Goal: Transaction & Acquisition: Purchase product/service

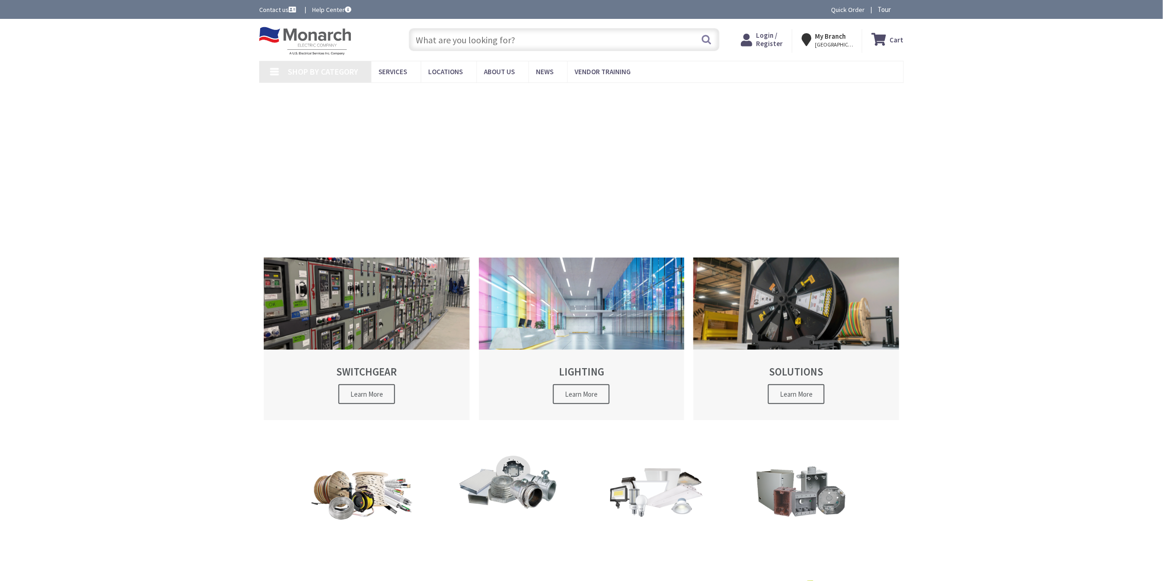
type input "[GEOGRAPHIC_DATA], [STREET_ADDRESS]"
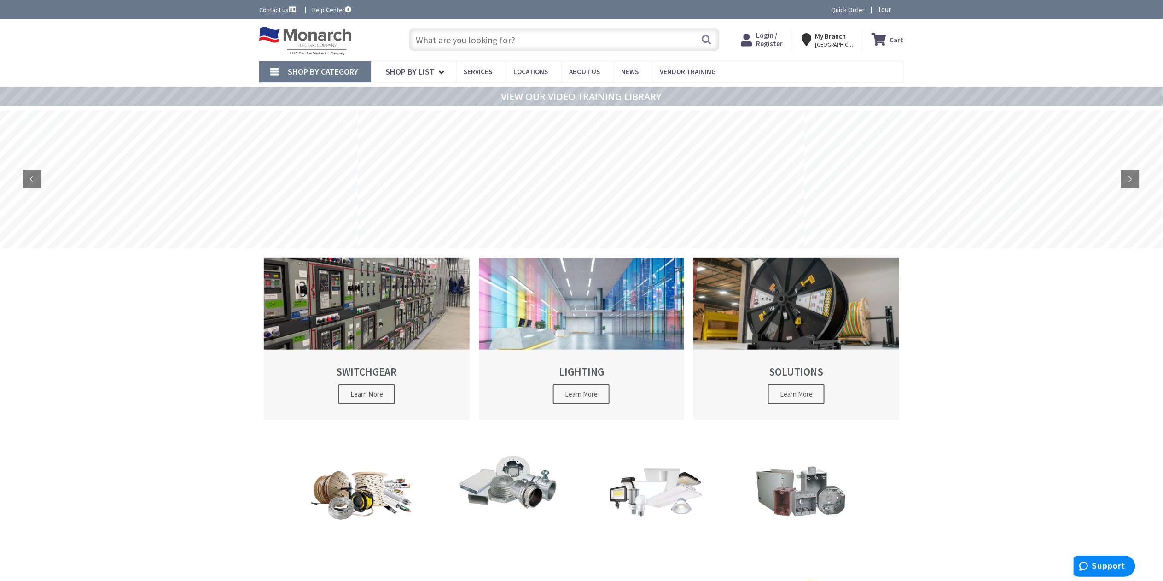
click at [594, 37] on input "text" at bounding box center [564, 39] width 311 height 23
type input "100a disconnect"
click at [706, 43] on button "Search" at bounding box center [707, 39] width 12 height 21
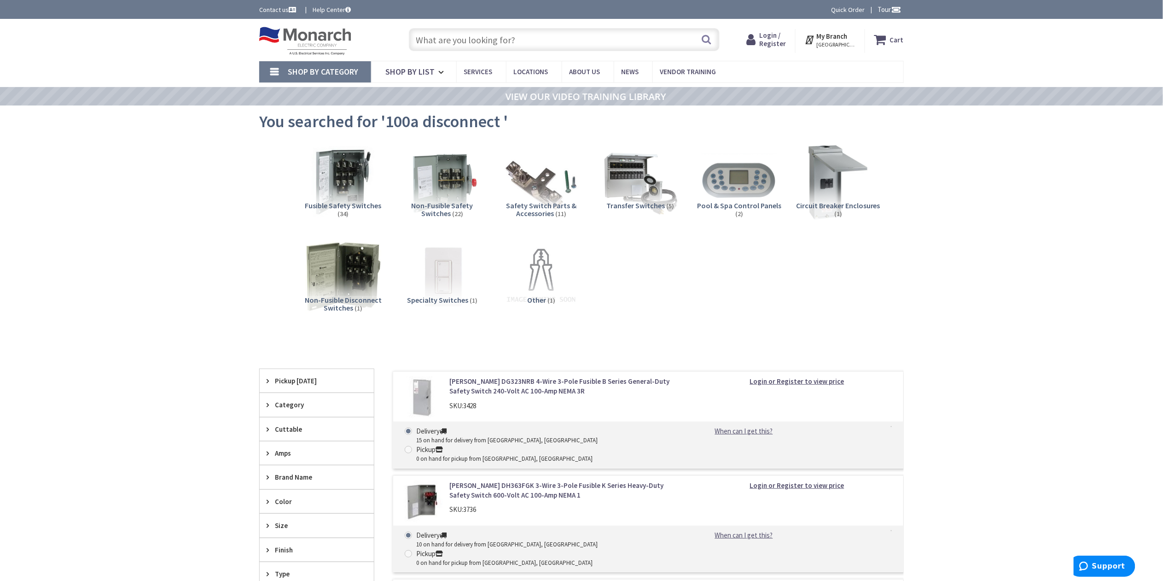
click at [767, 35] on span "Login / Register" at bounding box center [772, 39] width 27 height 17
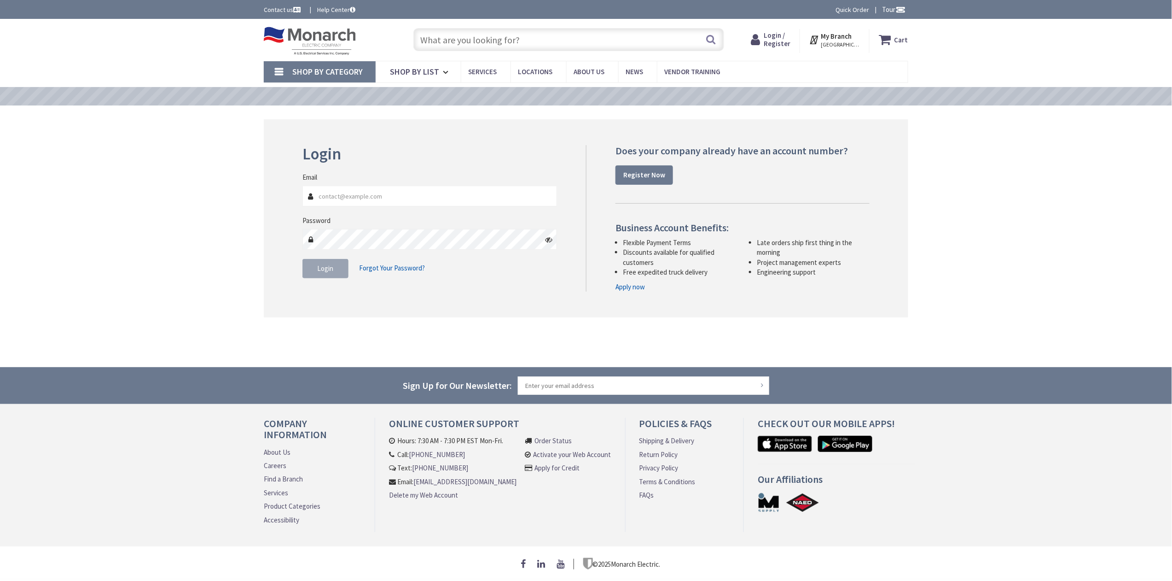
click at [421, 196] on input "Email" at bounding box center [430, 196] width 255 height 21
click at [409, 201] on input "Email" at bounding box center [430, 196] width 255 height 21
click at [437, 150] on h2 "Login" at bounding box center [430, 154] width 255 height 18
